Goal: Find specific page/section

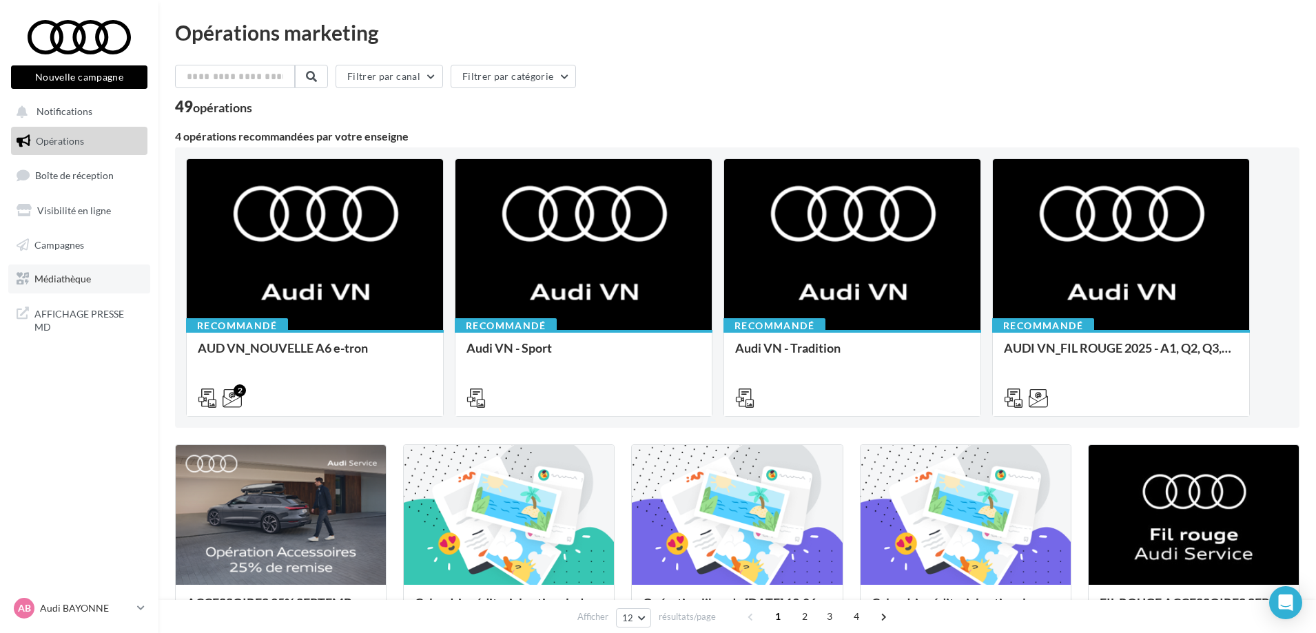
click at [71, 280] on span "Médiathèque" at bounding box center [62, 279] width 56 height 12
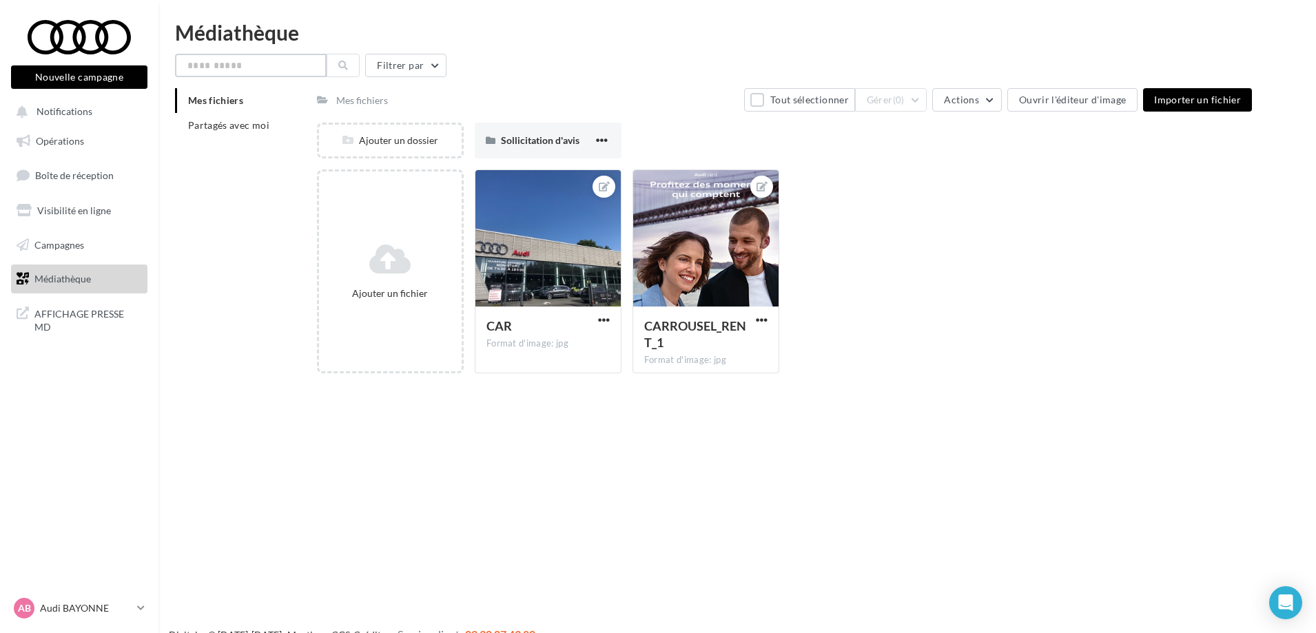
click at [234, 68] on input "text" at bounding box center [251, 65] width 152 height 23
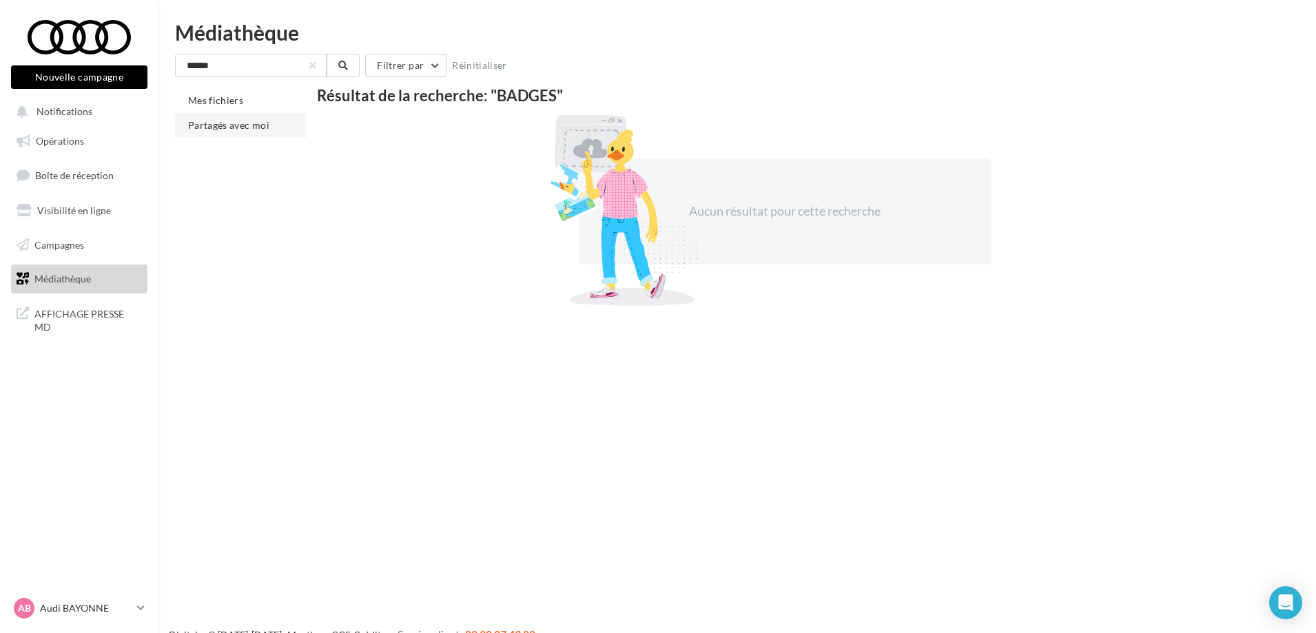
click at [240, 128] on span "Partagés avec moi" at bounding box center [228, 125] width 81 height 12
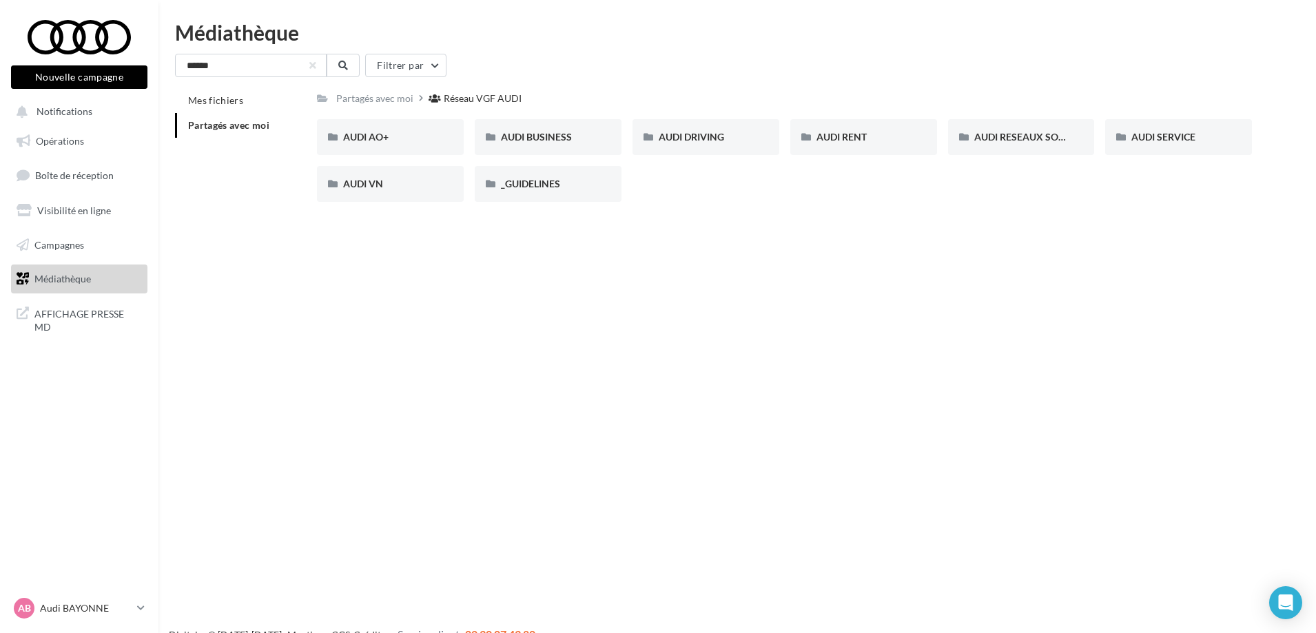
click at [235, 125] on span "Partagés avec moi" at bounding box center [228, 125] width 81 height 12
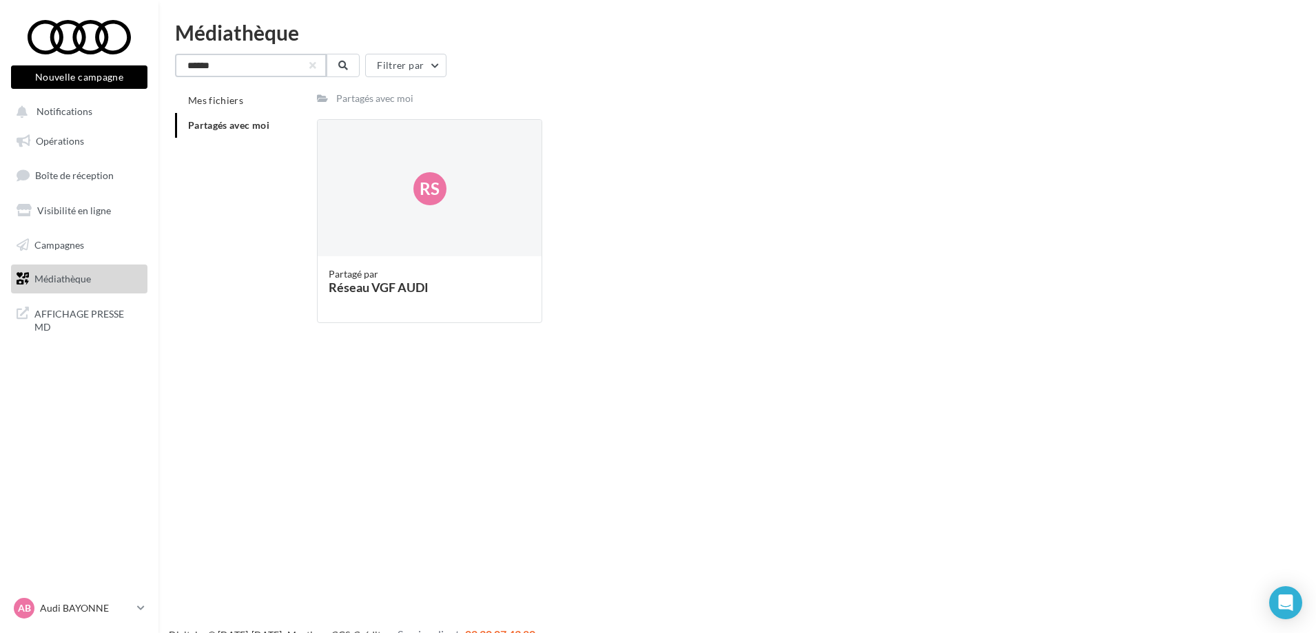
click at [252, 73] on input "******" at bounding box center [251, 65] width 152 height 23
drag, startPoint x: 264, startPoint y: 74, endPoint x: 136, endPoint y: 63, distance: 127.9
click at [136, 63] on div "Nouvelle campagne Nouvelle campagne Notifications Opérations Boîte de réception…" at bounding box center [658, 338] width 1316 height 633
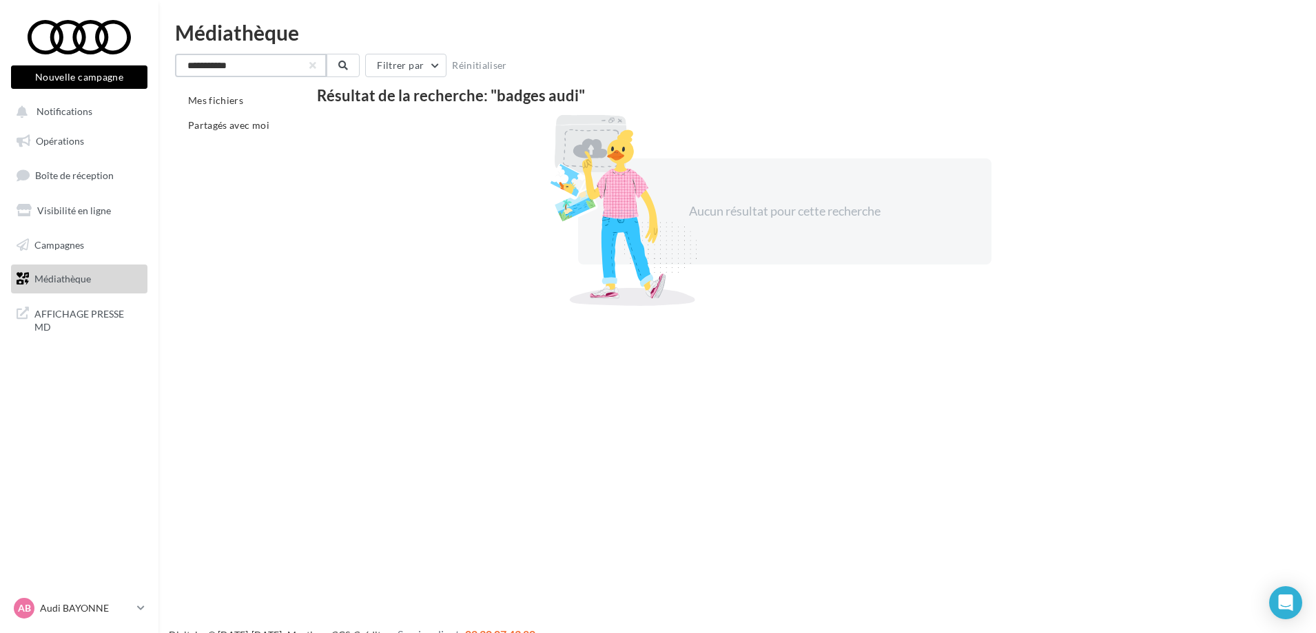
type input "**********"
click at [61, 287] on link "Médiathèque" at bounding box center [79, 279] width 142 height 29
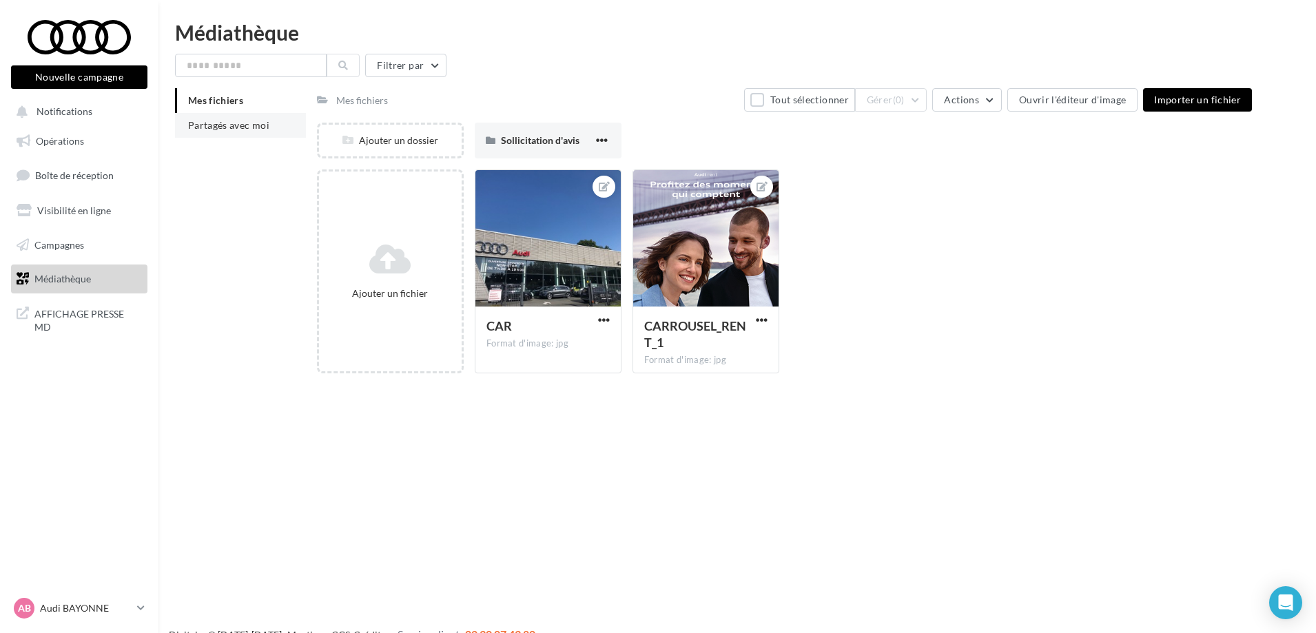
click at [221, 126] on span "Partagés avec moi" at bounding box center [228, 125] width 81 height 12
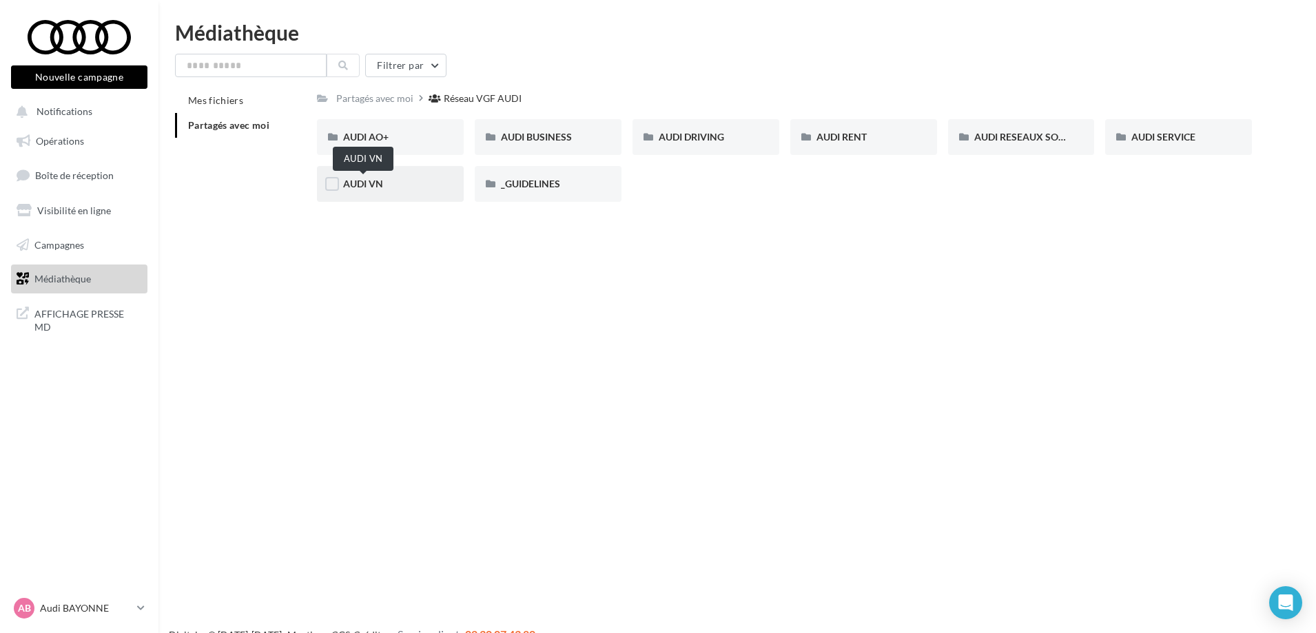
click at [351, 185] on span "AUDI VN" at bounding box center [363, 184] width 40 height 12
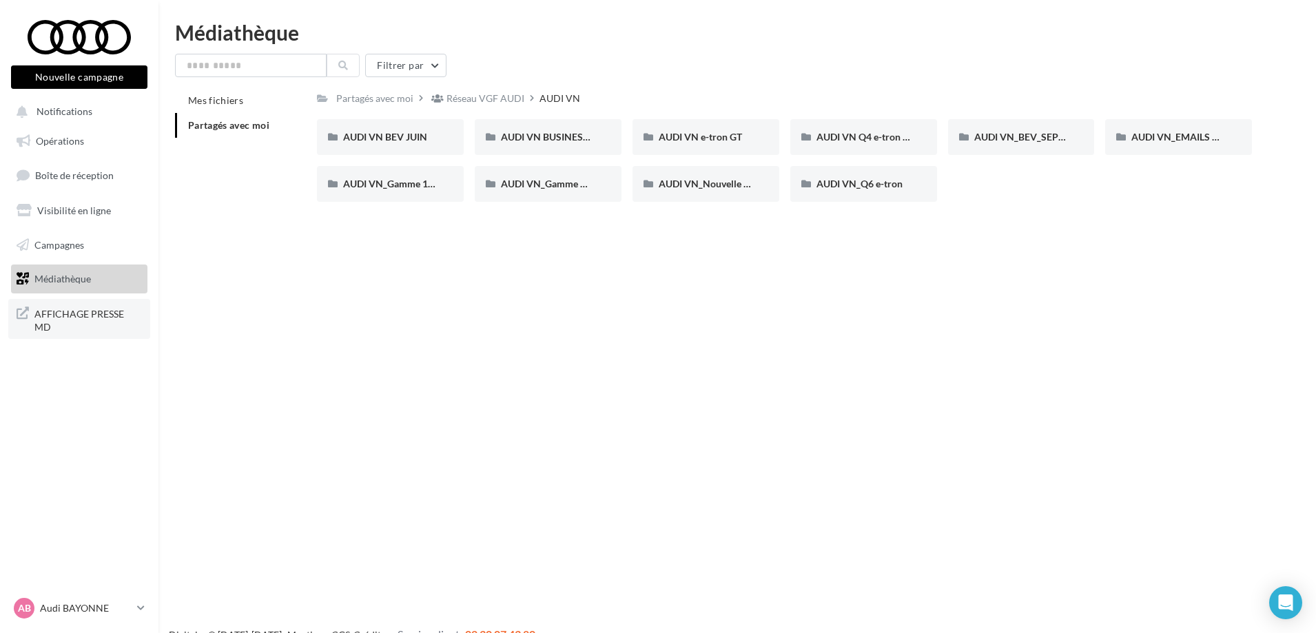
click at [79, 316] on span "AFFICHAGE PRESSE MD" at bounding box center [87, 319] width 107 height 30
click at [138, 612] on icon at bounding box center [141, 608] width 8 height 12
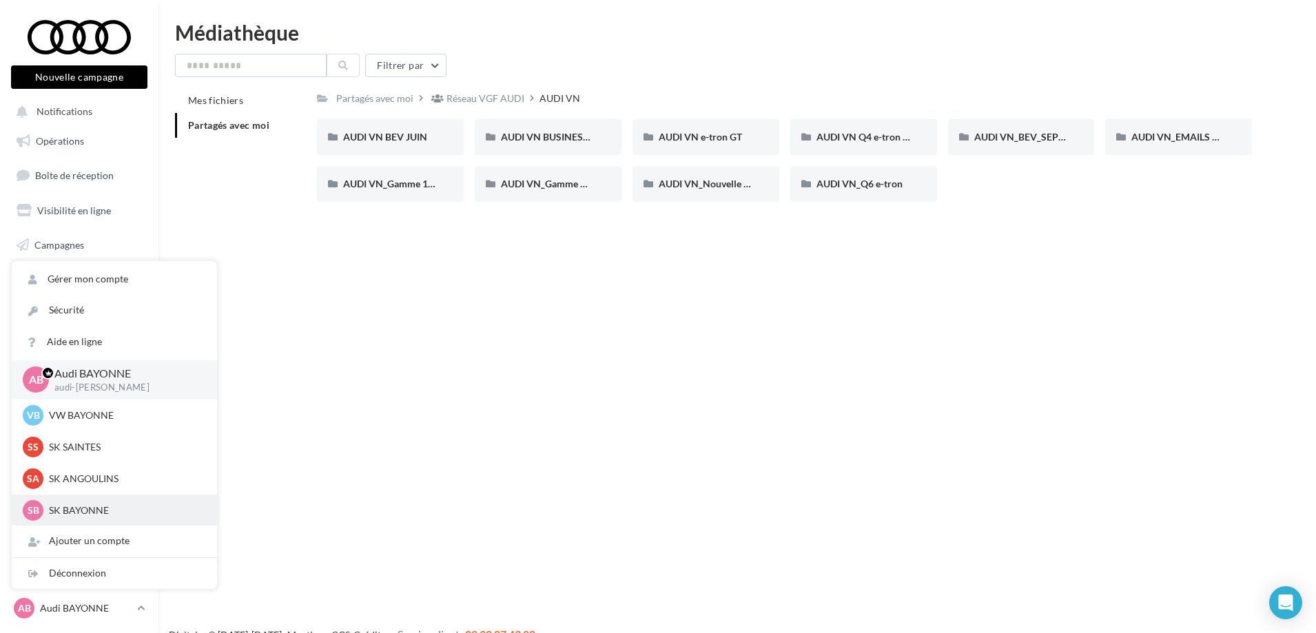
click at [114, 509] on p "SK BAYONNE" at bounding box center [125, 511] width 152 height 14
